Goal: Task Accomplishment & Management: Manage account settings

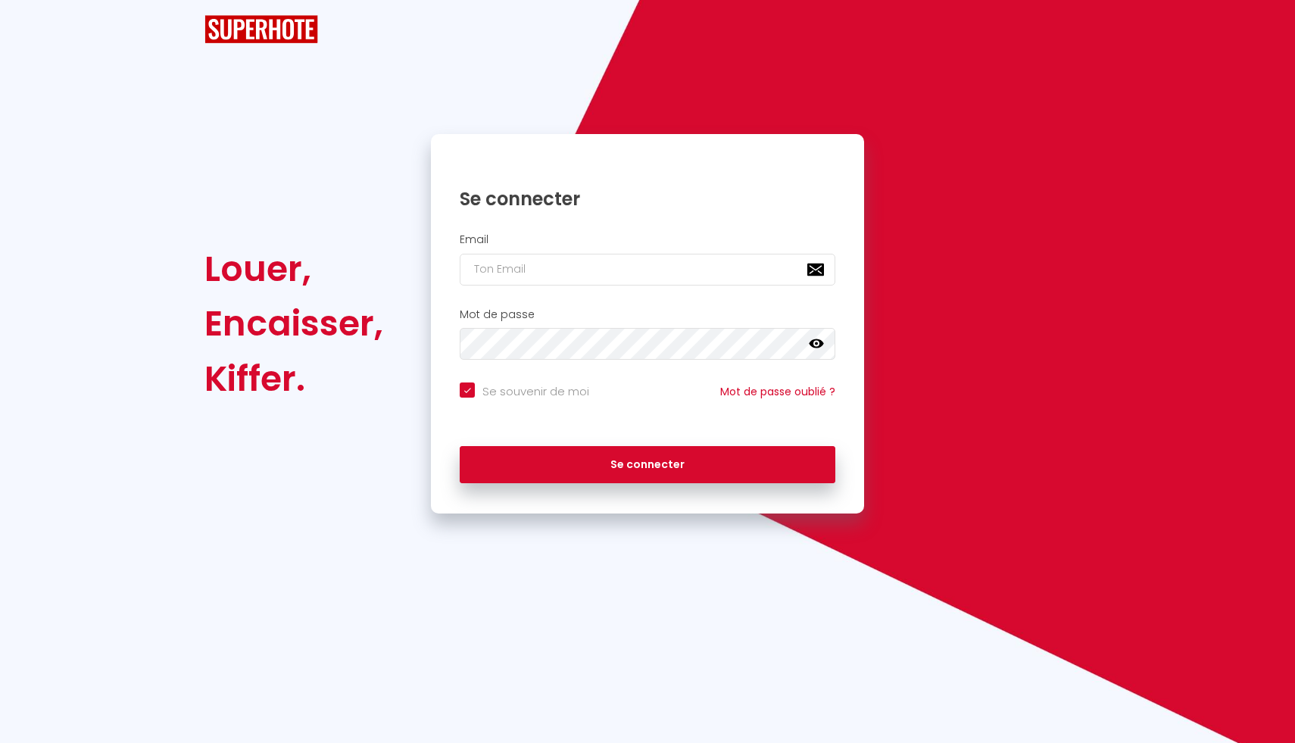
checkbox input "true"
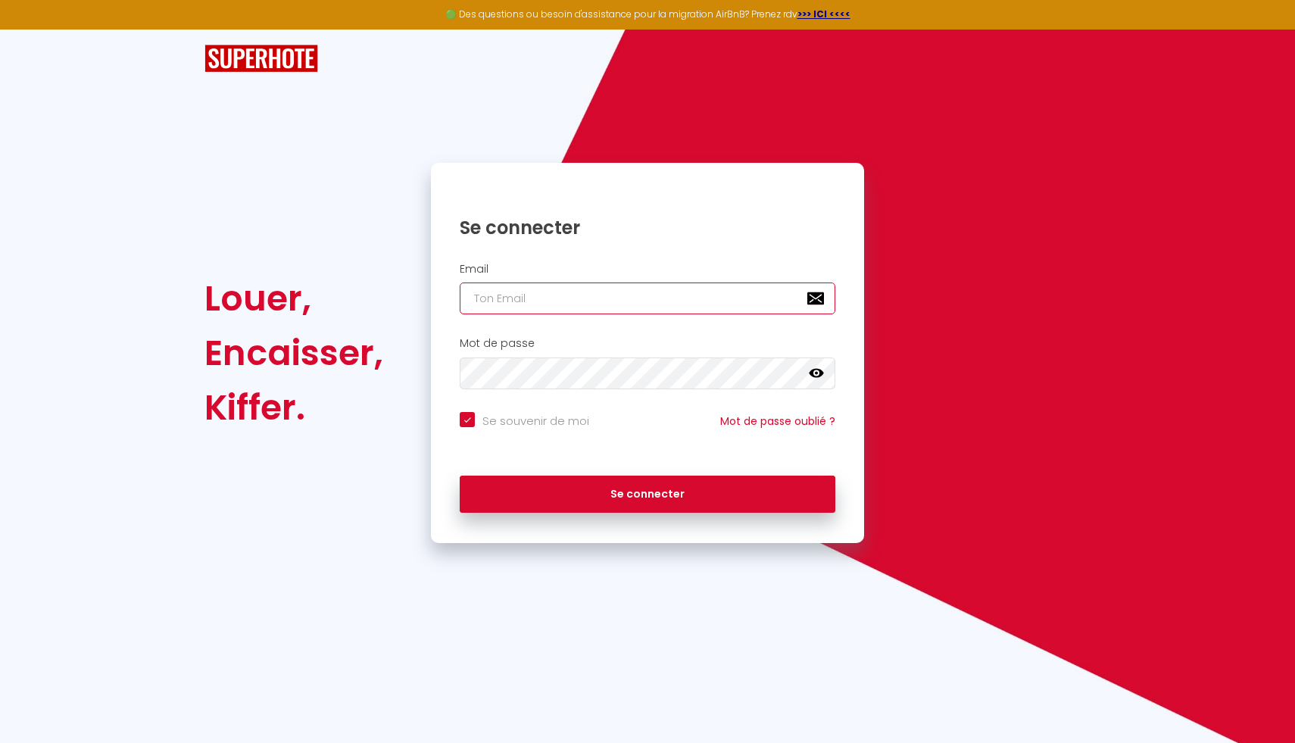
click at [576, 302] on input "email" at bounding box center [648, 299] width 376 height 32
type input "s"
checkbox input "true"
type input "so"
checkbox input "true"
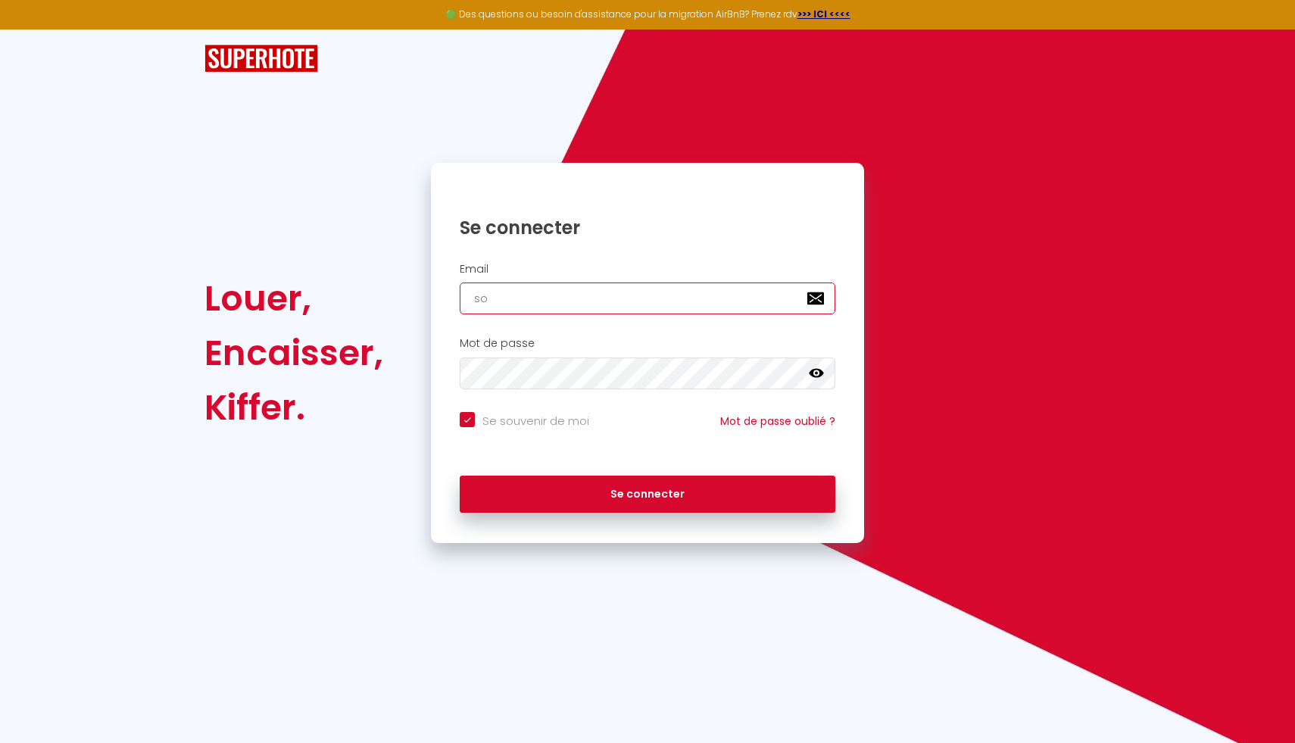
type input "son"
checkbox input "true"
type input "so"
checkbox input "true"
type input "s"
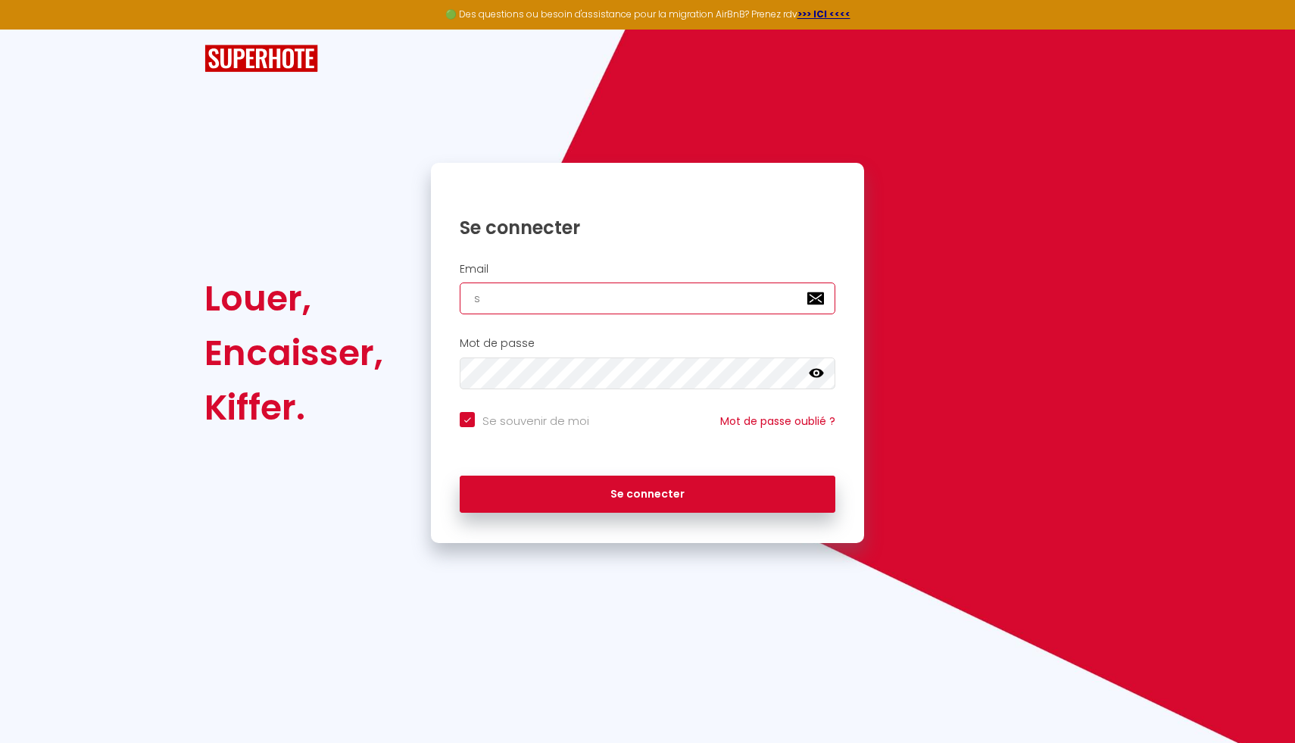
checkbox input "true"
type input "c"
checkbox input "true"
type input "ca"
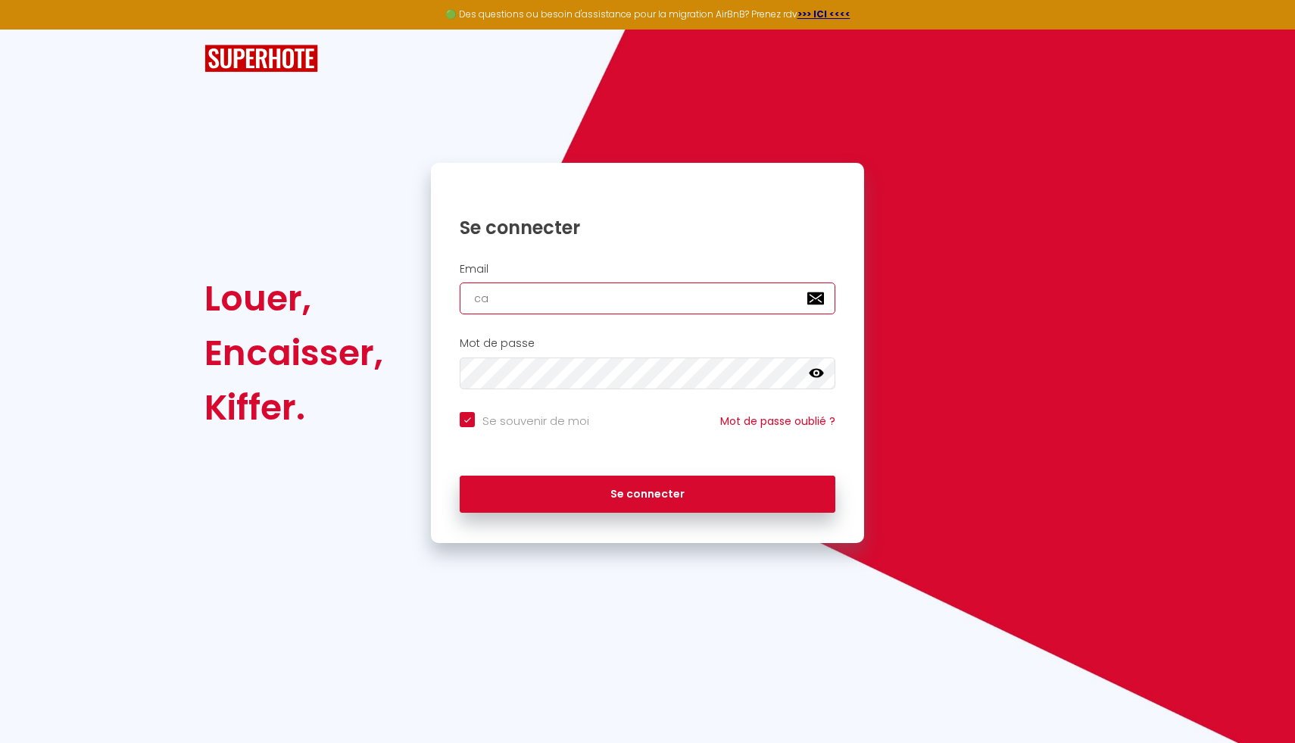
checkbox input "true"
type input "cam"
checkbox input "true"
type input "cama"
checkbox input "true"
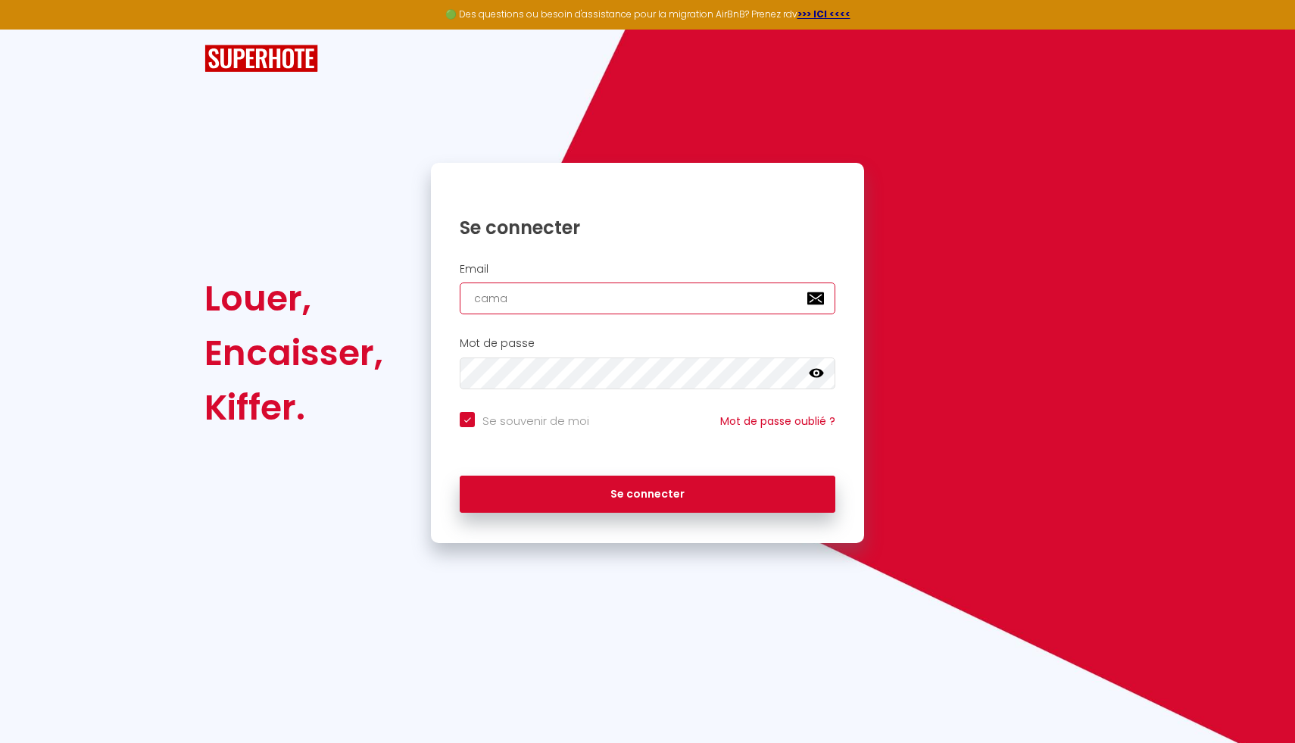
type input "camar"
checkbox input "true"
type input "camara"
checkbox input "true"
type input "camaras"
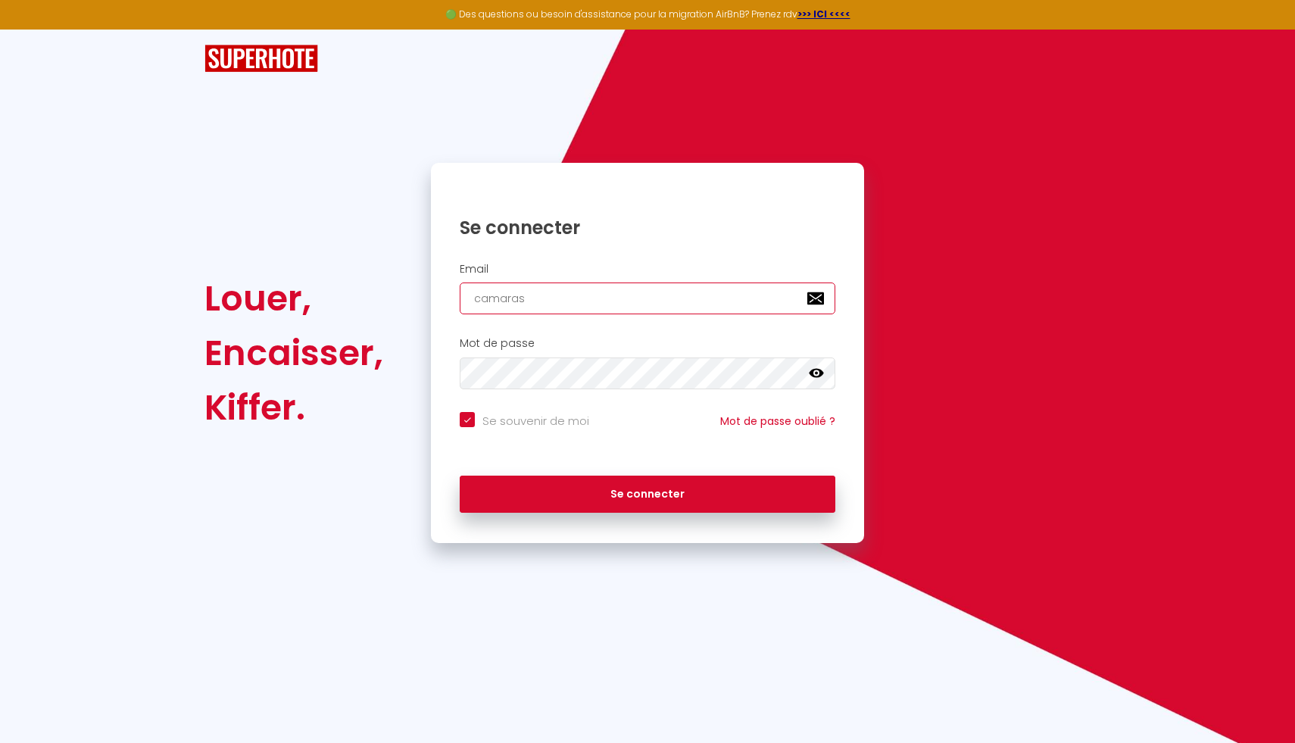
checkbox input "true"
type input "camaraso"
checkbox input "true"
type input "camarason"
checkbox input "true"
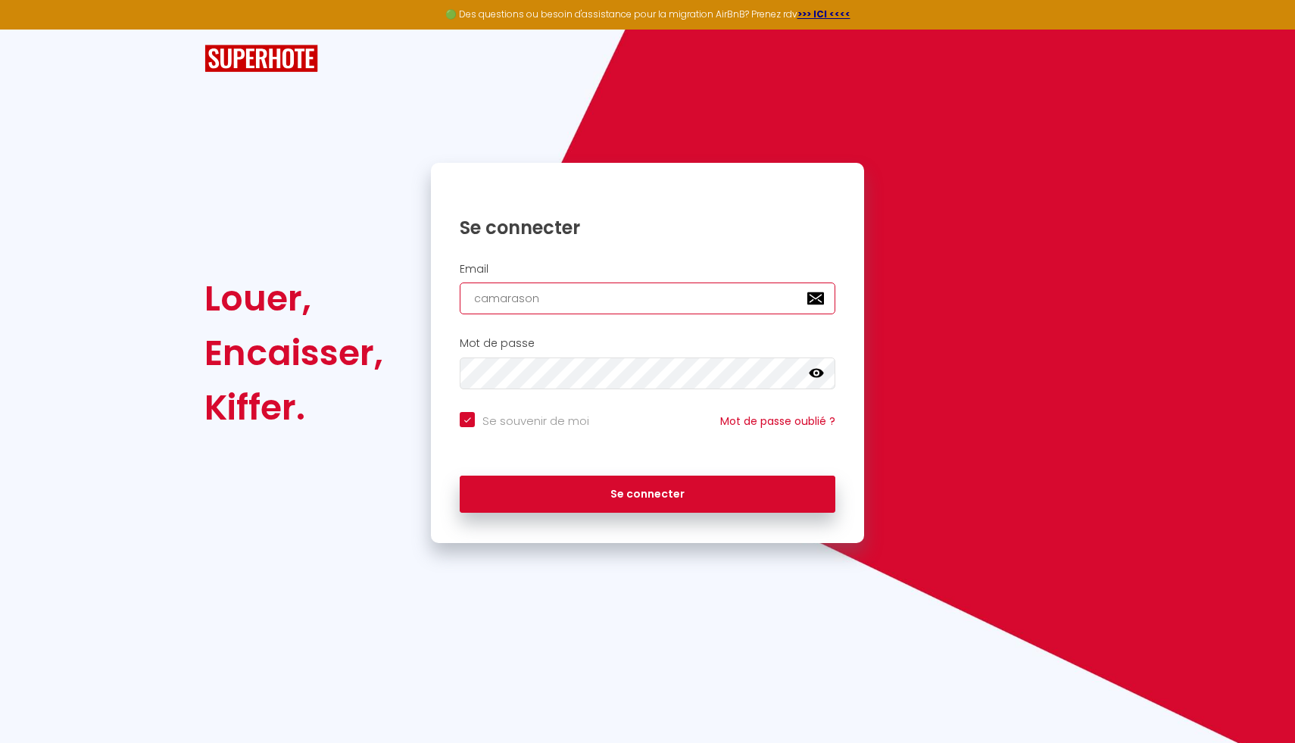
type input "camarasona"
checkbox input "true"
type input "camarasona7"
checkbox input "true"
type input "camarasona70"
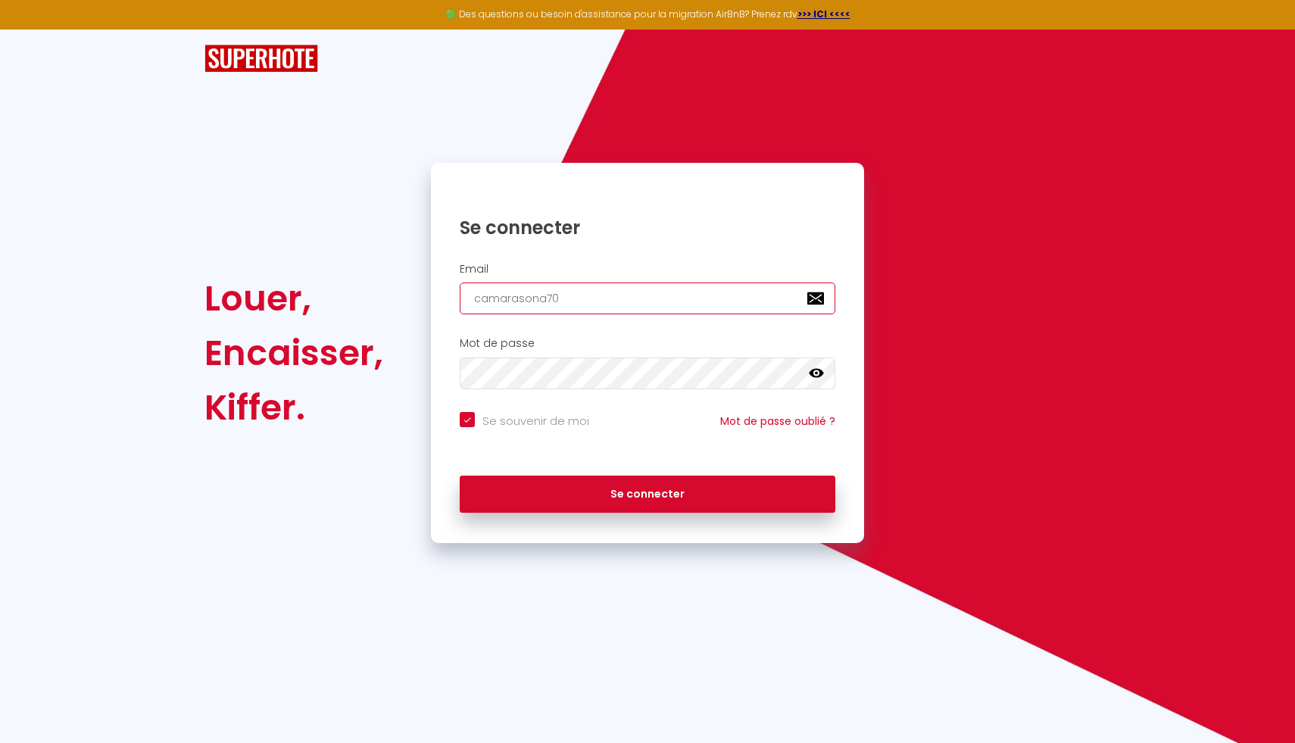
checkbox input "true"
type input "camarasona70@"
checkbox input "true"
type input "camarasona70@h"
checkbox input "true"
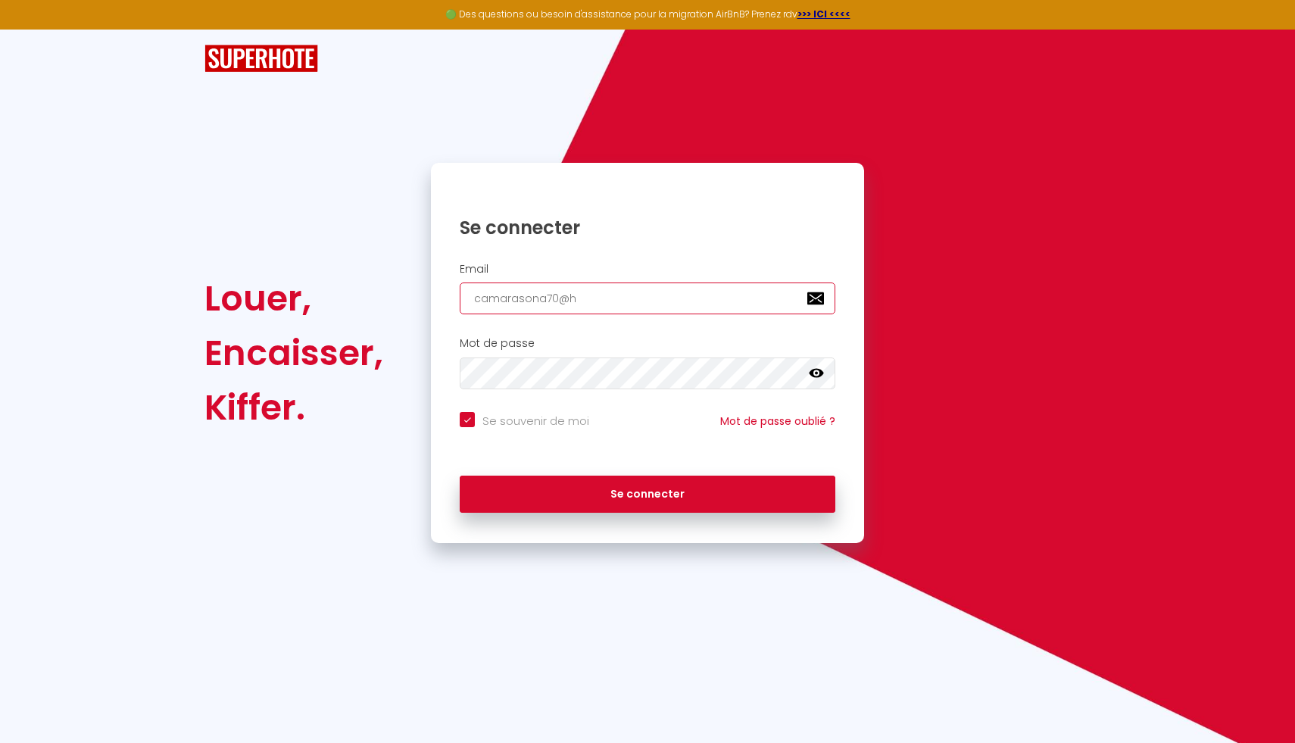
type input "camarasona70@"
checkbox input "true"
type input "camarasona70@g"
checkbox input "true"
type input "camarasona70@gm"
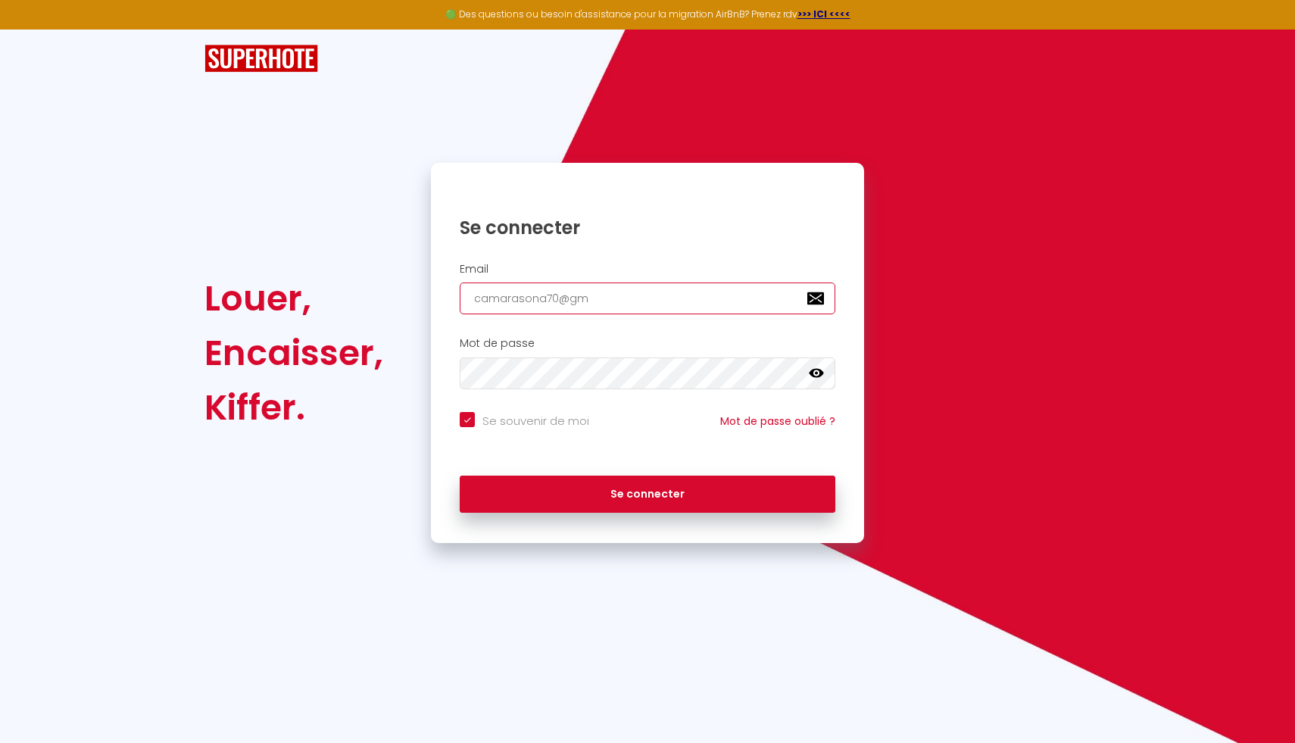
checkbox input "true"
type input "camarasona70@gma"
checkbox input "true"
type input "camarasona70@gmai"
checkbox input "true"
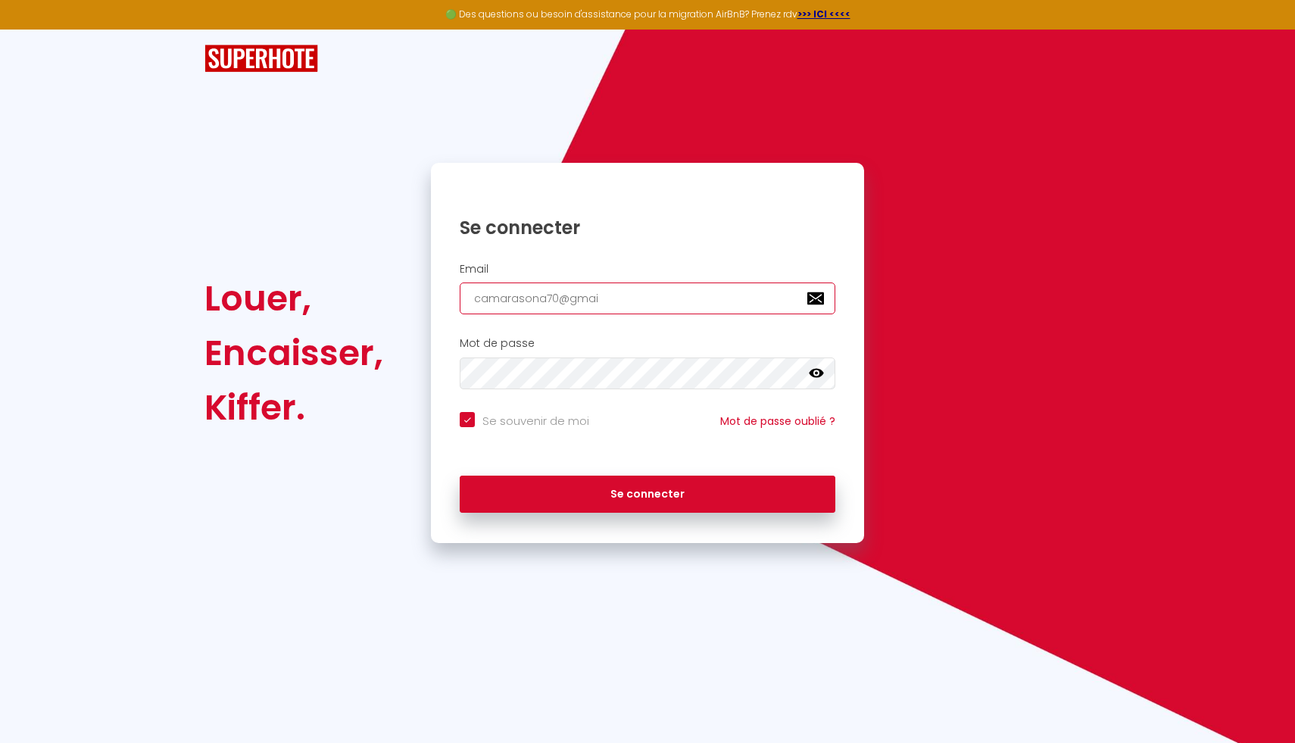
type input "camarasona70@gmail"
checkbox input "true"
type input "camarasona70@gmail."
checkbox input "true"
type input "camarasona70@gmail.c"
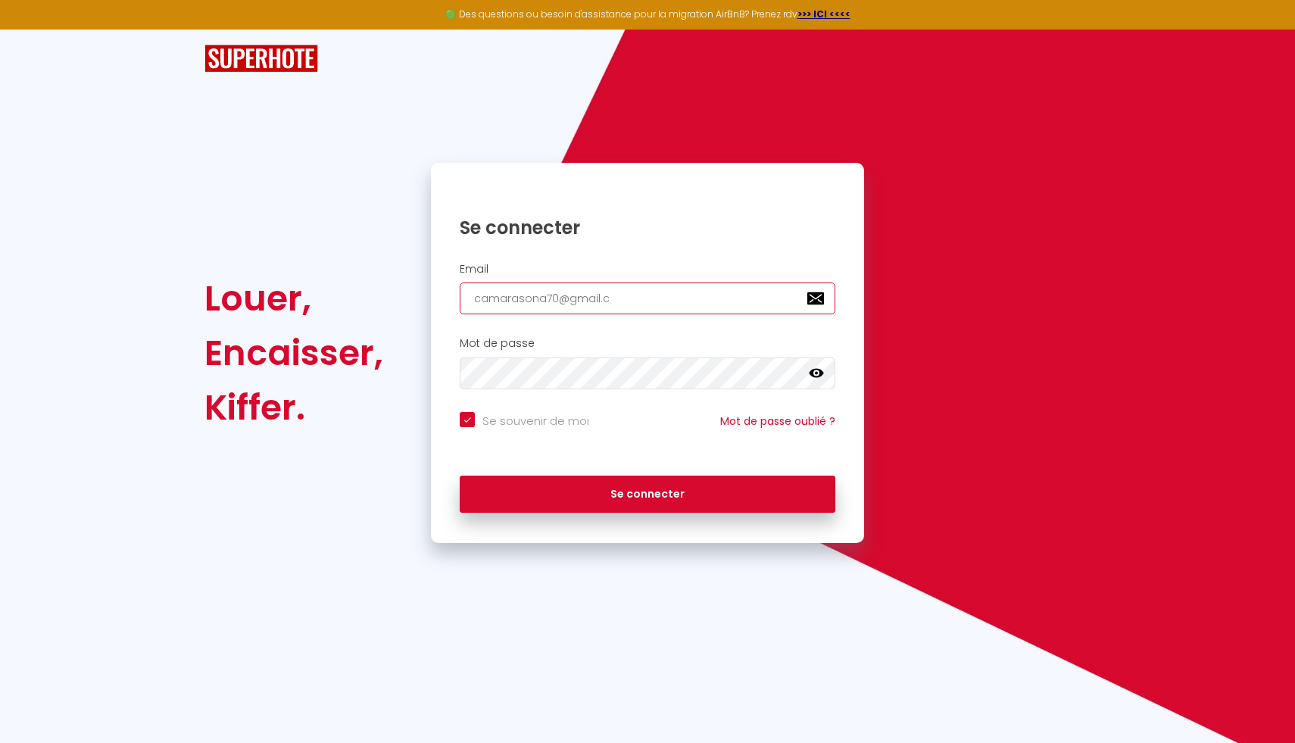
checkbox input "true"
type input "camarasona70@gmail.co"
checkbox input "true"
type input "[EMAIL_ADDRESS][DOMAIN_NAME]"
checkbox input "true"
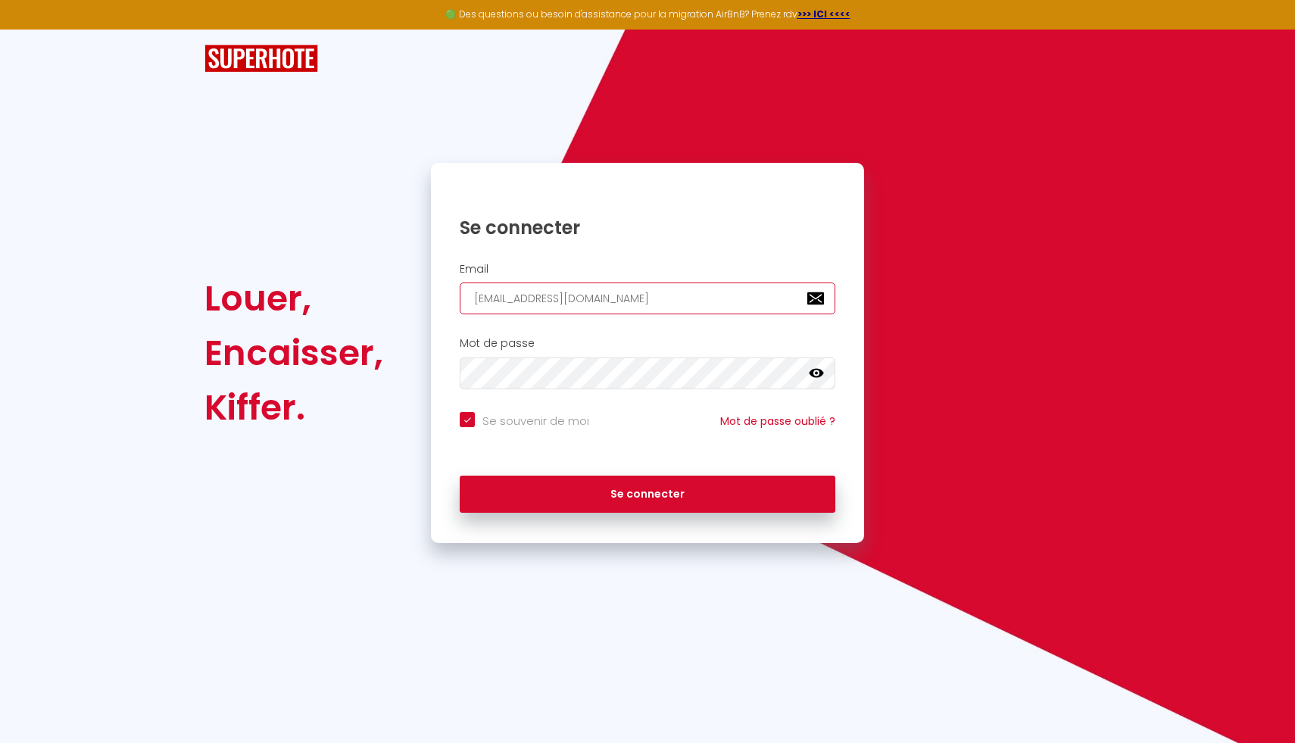
type input "[EMAIL_ADDRESS][DOMAIN_NAME]"
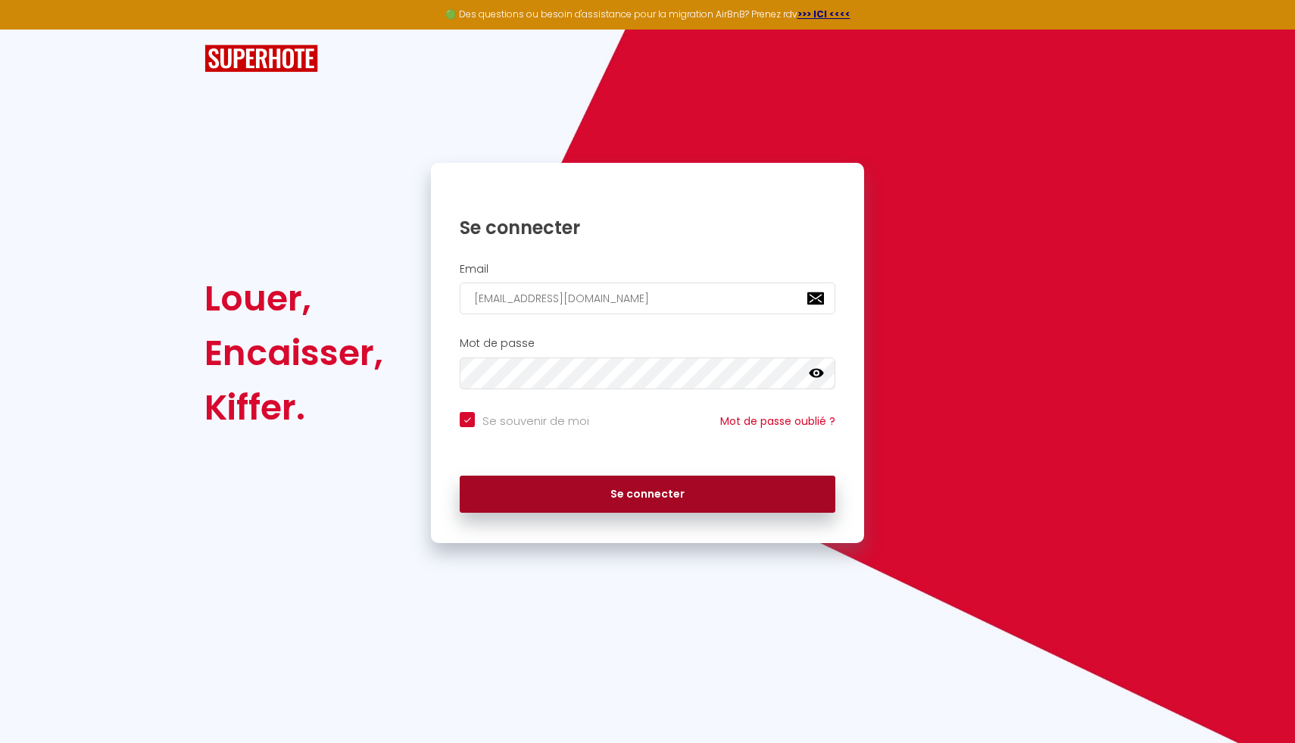
click at [655, 493] on button "Se connecter" at bounding box center [648, 495] width 376 height 38
checkbox input "true"
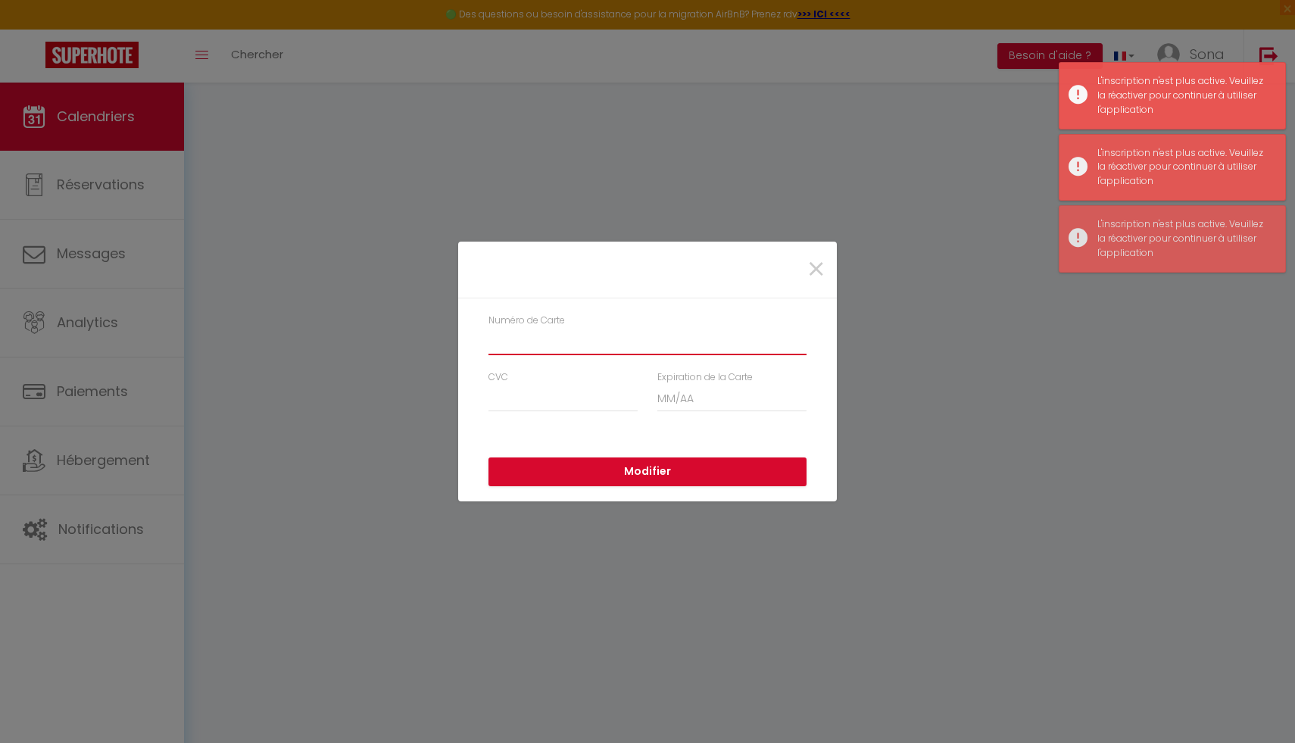
click at [673, 348] on input "Numéro de Carte" at bounding box center [648, 341] width 318 height 27
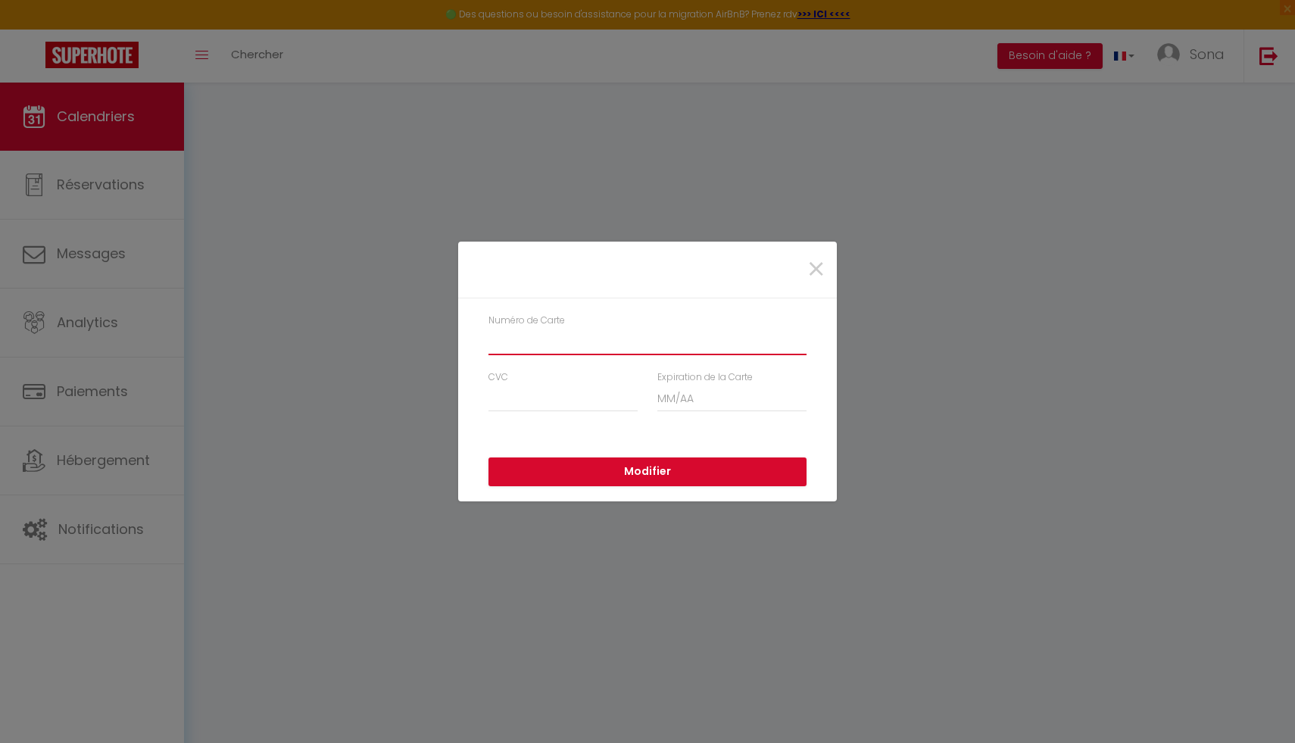
type input "4970437889320679"
type input "320"
type input "11/2028"
click at [744, 471] on button "Modifier" at bounding box center [648, 471] width 318 height 29
click at [815, 269] on span "×" at bounding box center [816, 269] width 19 height 45
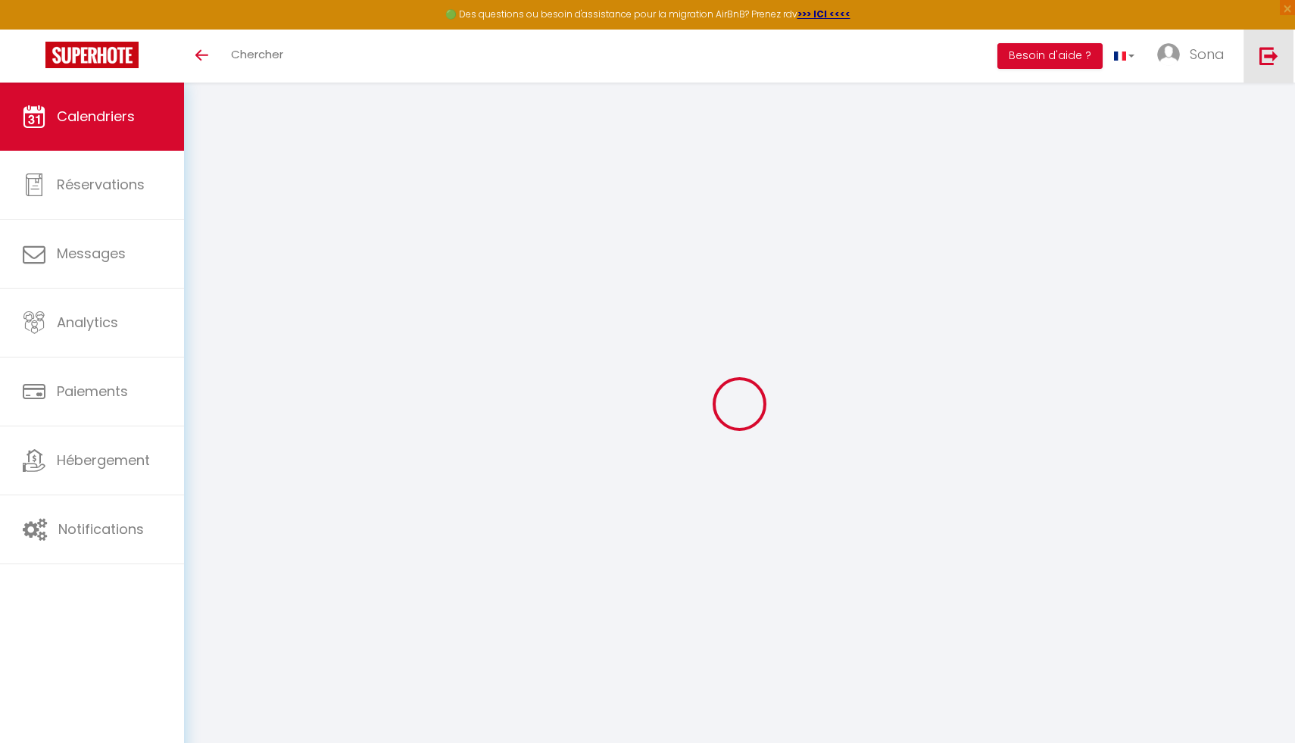
click at [1272, 58] on img at bounding box center [1269, 55] width 19 height 19
